Goal: Information Seeking & Learning: Find specific fact

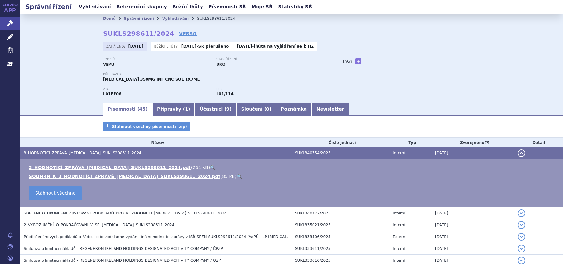
click at [97, 7] on link "Vyhledávání" at bounding box center [95, 7] width 36 height 9
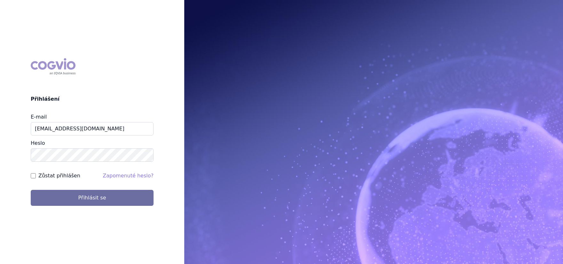
click at [64, 177] on label "Zůstat přihlášen" at bounding box center [59, 176] width 42 height 8
click at [36, 177] on input "Zůstat přihlášen" at bounding box center [33, 175] width 5 height 5
checkbox input "true"
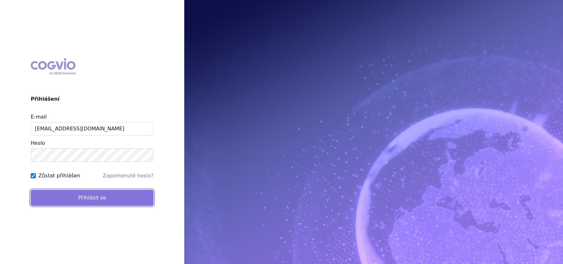
click at [66, 193] on button "Přihlásit se" at bounding box center [92, 198] width 123 height 16
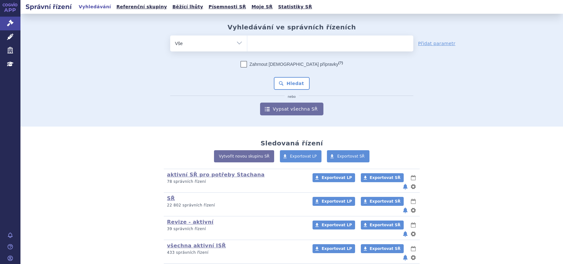
click at [269, 48] on ul at bounding box center [330, 41] width 166 height 13
click at [247, 48] on select at bounding box center [247, 43] width 0 height 16
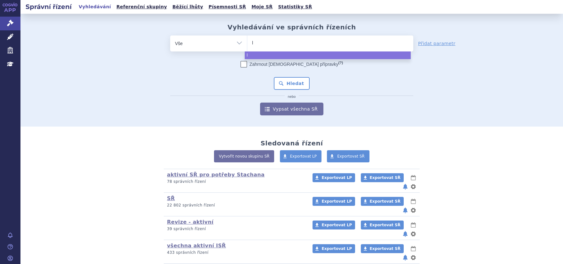
type input "li"
type input "libta"
type input "libtay"
select select "libtayo"
click at [290, 89] on button "Hledat" at bounding box center [292, 83] width 36 height 13
